Goal: Navigation & Orientation: Find specific page/section

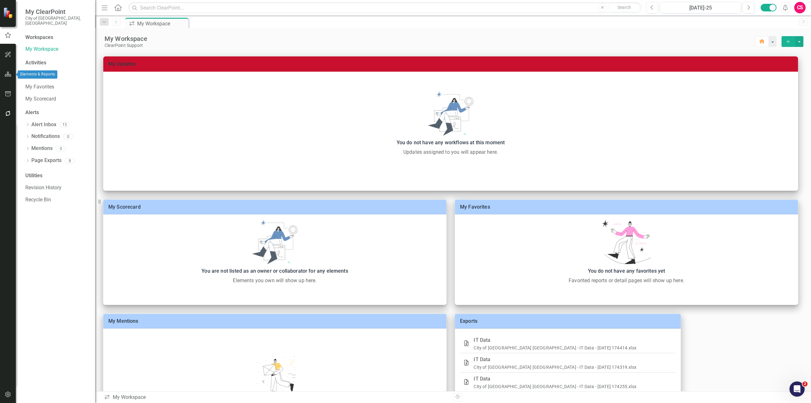
click at [6, 74] on icon "button" at bounding box center [8, 74] width 7 height 5
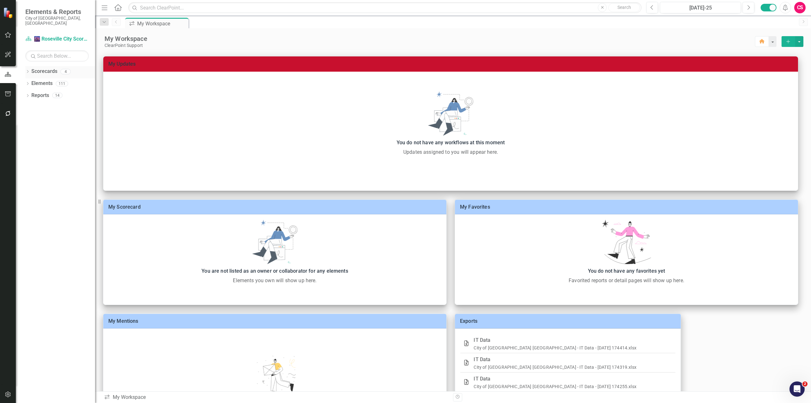
click at [27, 70] on icon "Dropdown" at bounding box center [27, 71] width 4 height 3
click at [28, 77] on div "Dropdown Scorecards 4 Dropdown 🌆 Roseville City Scorecard Department of Informa…" at bounding box center [60, 78] width 70 height 24
click at [31, 81] on icon "Dropdown" at bounding box center [31, 83] width 5 height 4
click at [60, 80] on link "🌆 Roseville City Scorecard" at bounding box center [65, 83] width 60 height 7
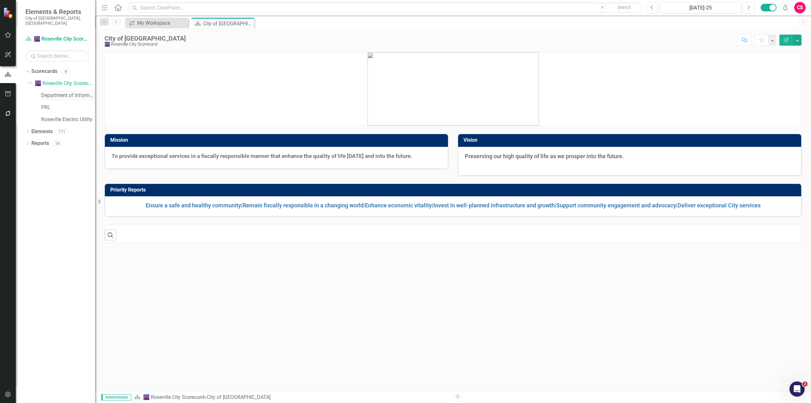
click at [60, 92] on link "Department of Information Technology" at bounding box center [68, 95] width 54 height 7
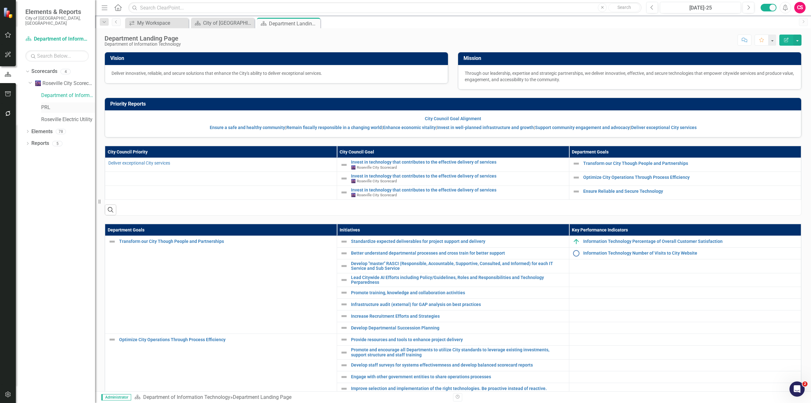
click at [44, 104] on link "PRL" at bounding box center [68, 107] width 54 height 7
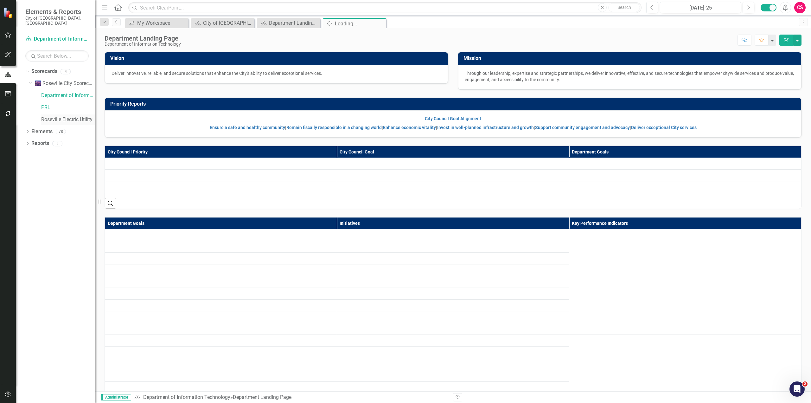
click at [59, 116] on link "Roseville Electric Utility" at bounding box center [68, 119] width 54 height 7
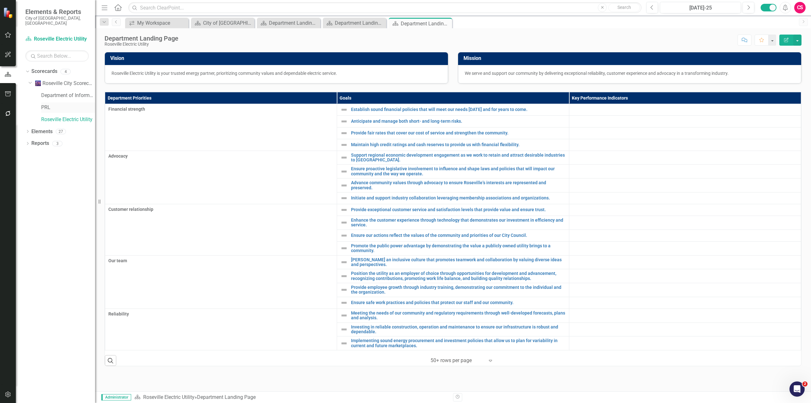
click at [52, 104] on link "PRL" at bounding box center [68, 107] width 54 height 7
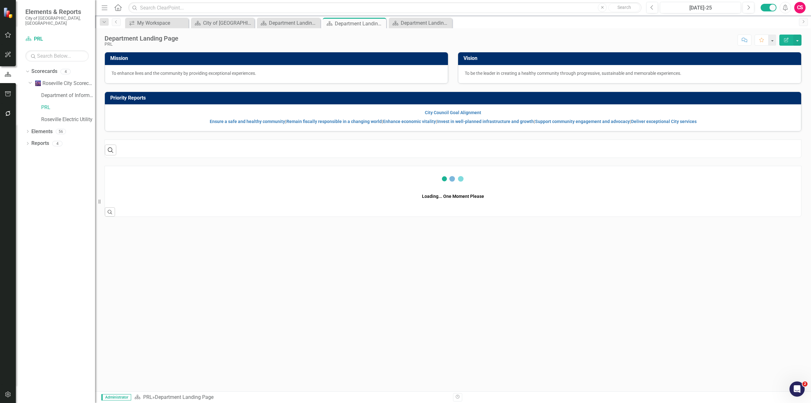
click at [9, 397] on icon "button" at bounding box center [7, 394] width 5 height 6
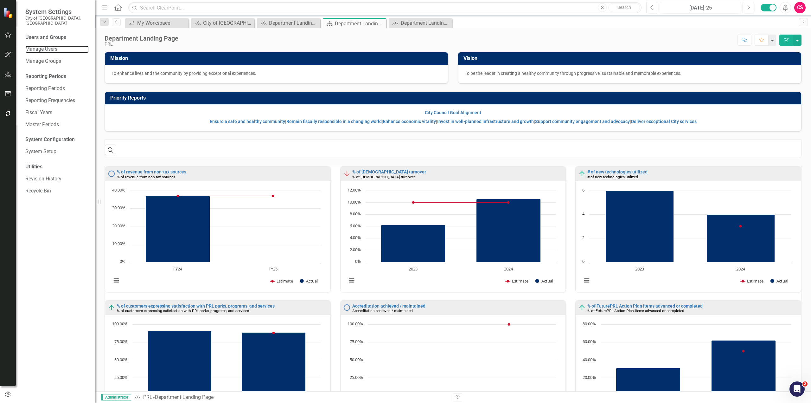
click at [44, 46] on link "Manage Users" at bounding box center [56, 49] width 63 height 7
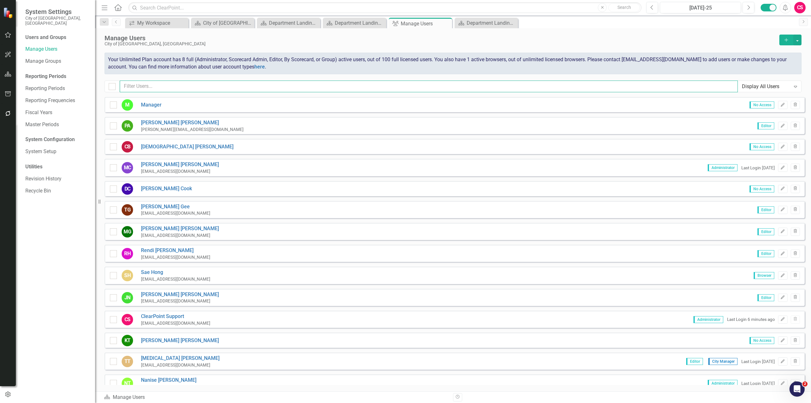
click at [224, 87] on input "text" at bounding box center [429, 86] width 618 height 12
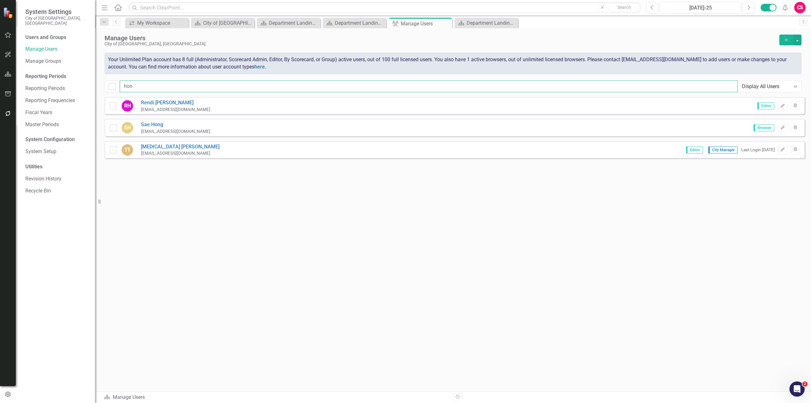
type input "hong"
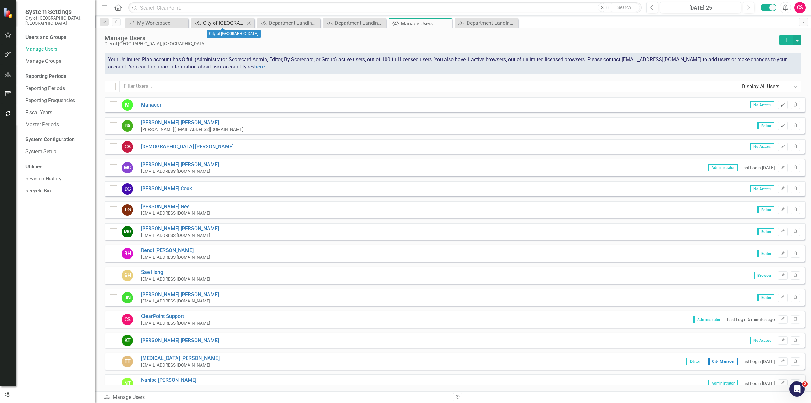
click at [221, 24] on div "City of [GEOGRAPHIC_DATA]" at bounding box center [224, 23] width 42 height 8
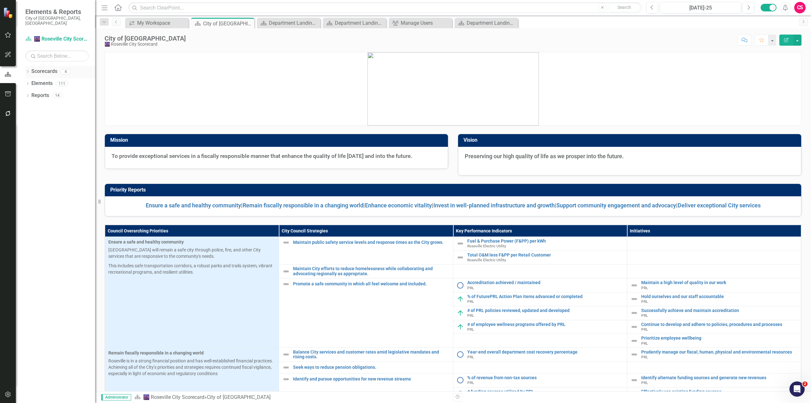
click at [27, 70] on icon "Dropdown" at bounding box center [27, 71] width 4 height 3
click at [32, 81] on icon "Dropdown" at bounding box center [31, 83] width 5 height 4
click at [63, 92] on link "Department of Information Technology" at bounding box center [68, 95] width 54 height 7
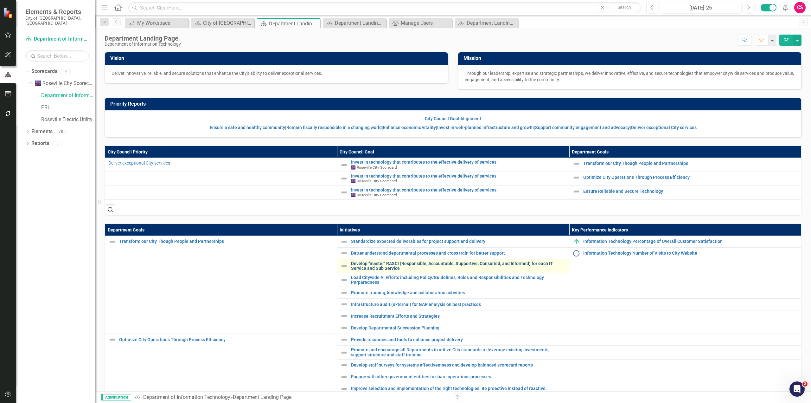
click at [399, 266] on link "Develop "master" RASCI (Responsible, Accountable, Supportive, Consulted, and In…" at bounding box center [458, 266] width 214 height 10
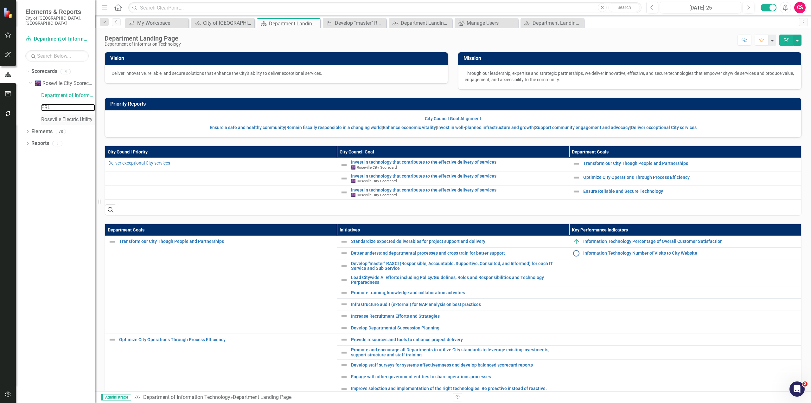
drag, startPoint x: 49, startPoint y: 103, endPoint x: 53, endPoint y: 110, distance: 7.7
click at [49, 104] on link "PRL" at bounding box center [68, 107] width 54 height 7
